Goal: Information Seeking & Learning: Learn about a topic

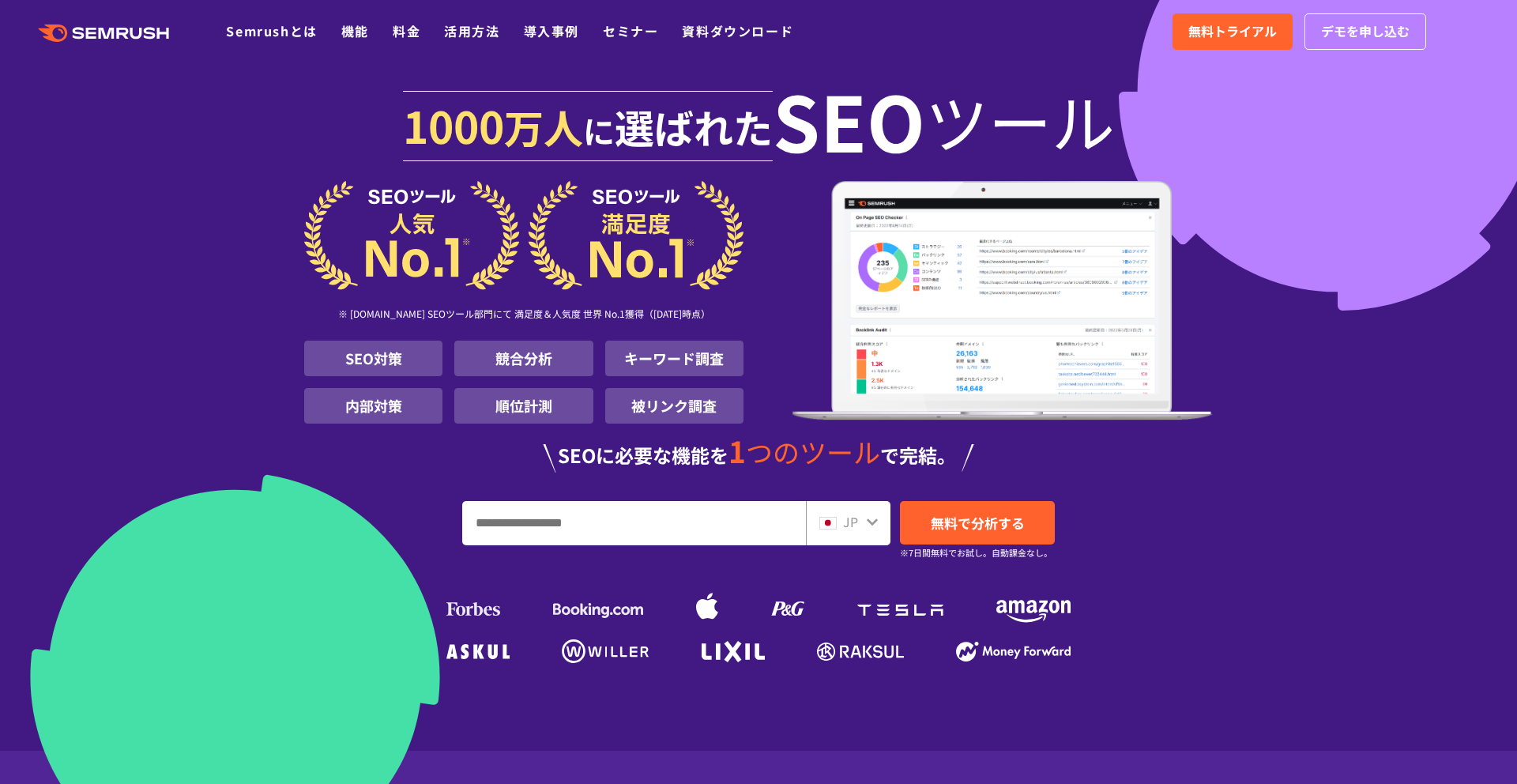
click at [677, 519] on input "URL、キーワードを入力してください" at bounding box center [634, 523] width 342 height 42
paste input "**********"
type input "**********"
click at [964, 513] on span "無料で分析する" at bounding box center [977, 522] width 94 height 19
